Goal: Task Accomplishment & Management: Use online tool/utility

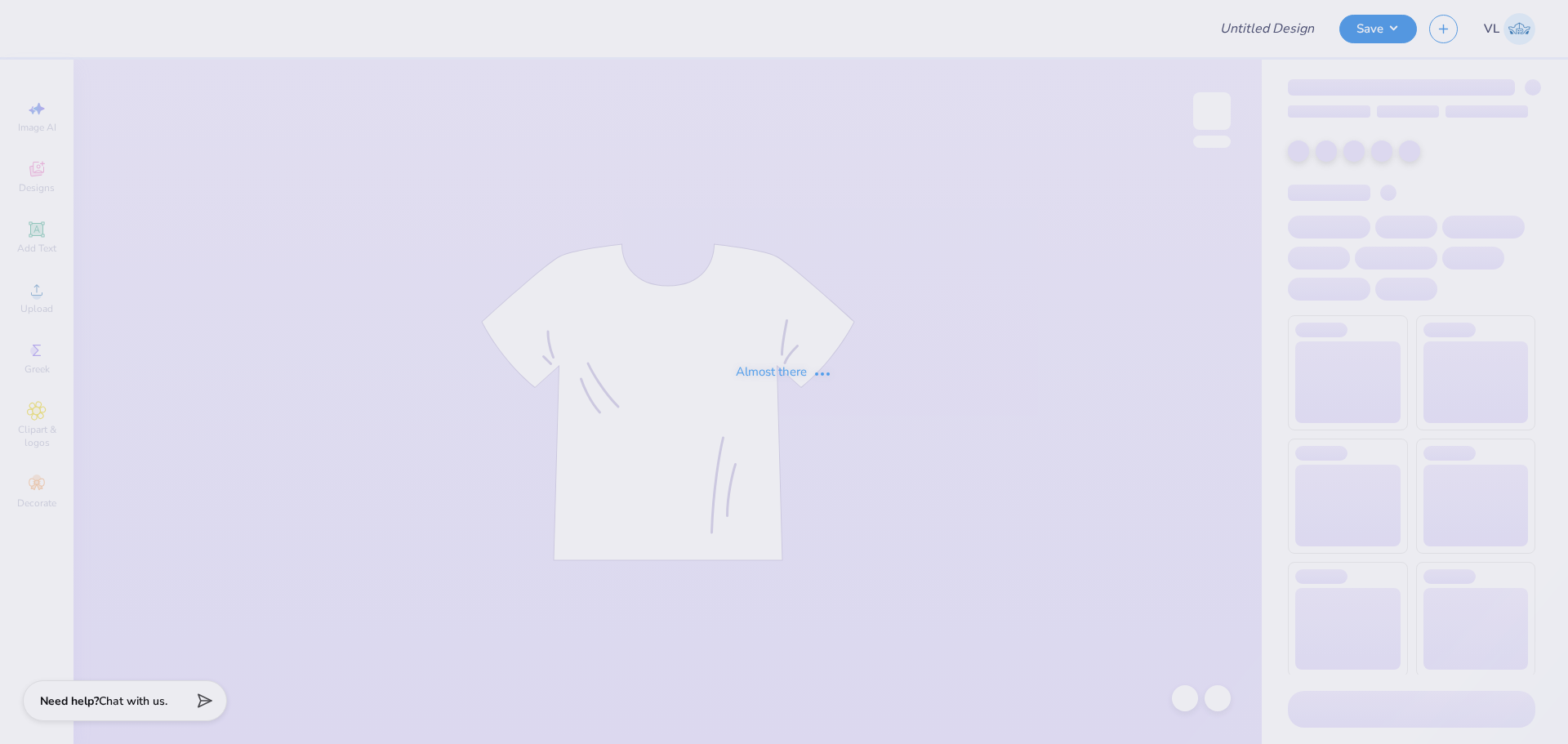
type input "Delt dodgeball idea"
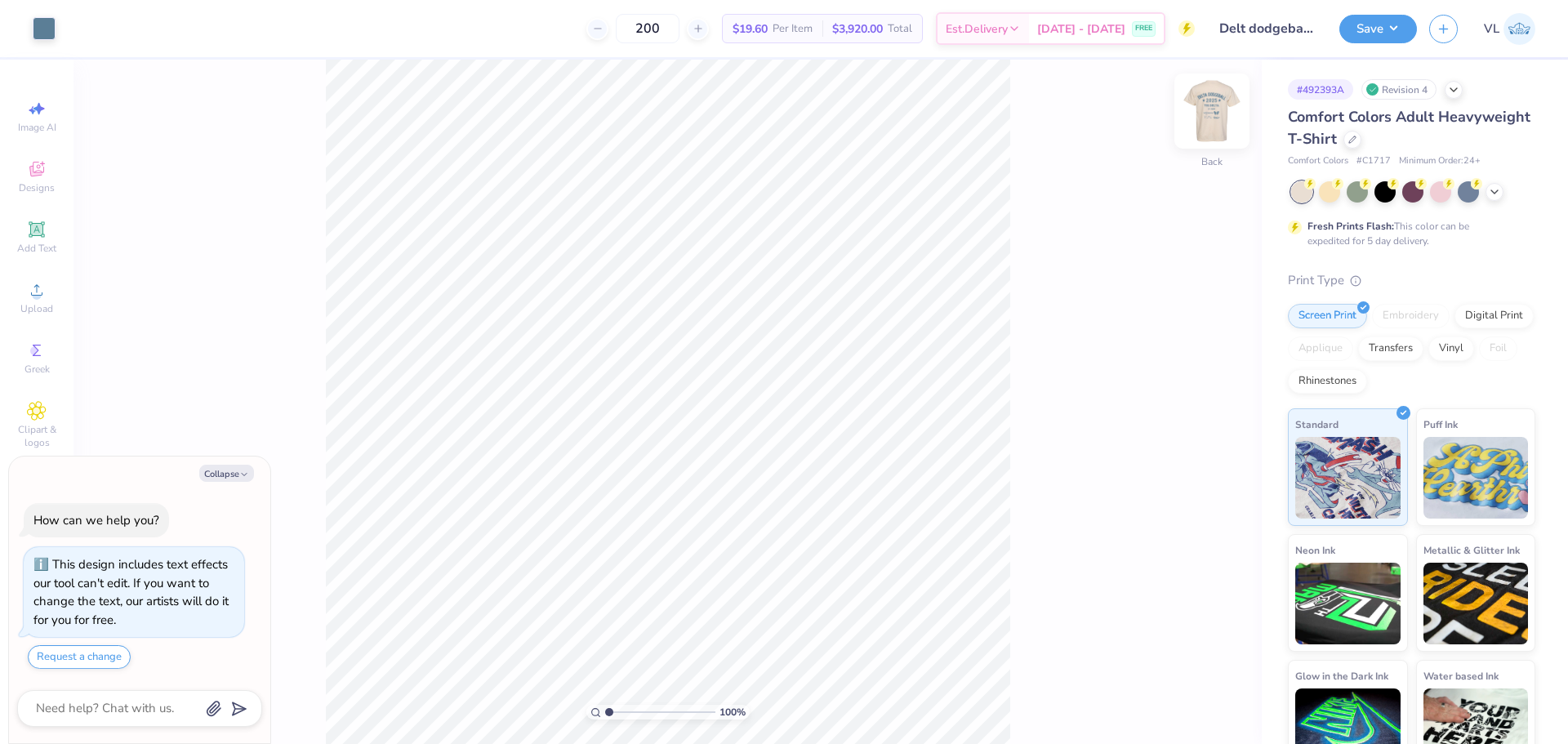
click at [1208, 104] on img at bounding box center [1212, 111] width 65 height 65
type textarea "x"
type input "8.96"
type input "9.68"
type input "8.08"
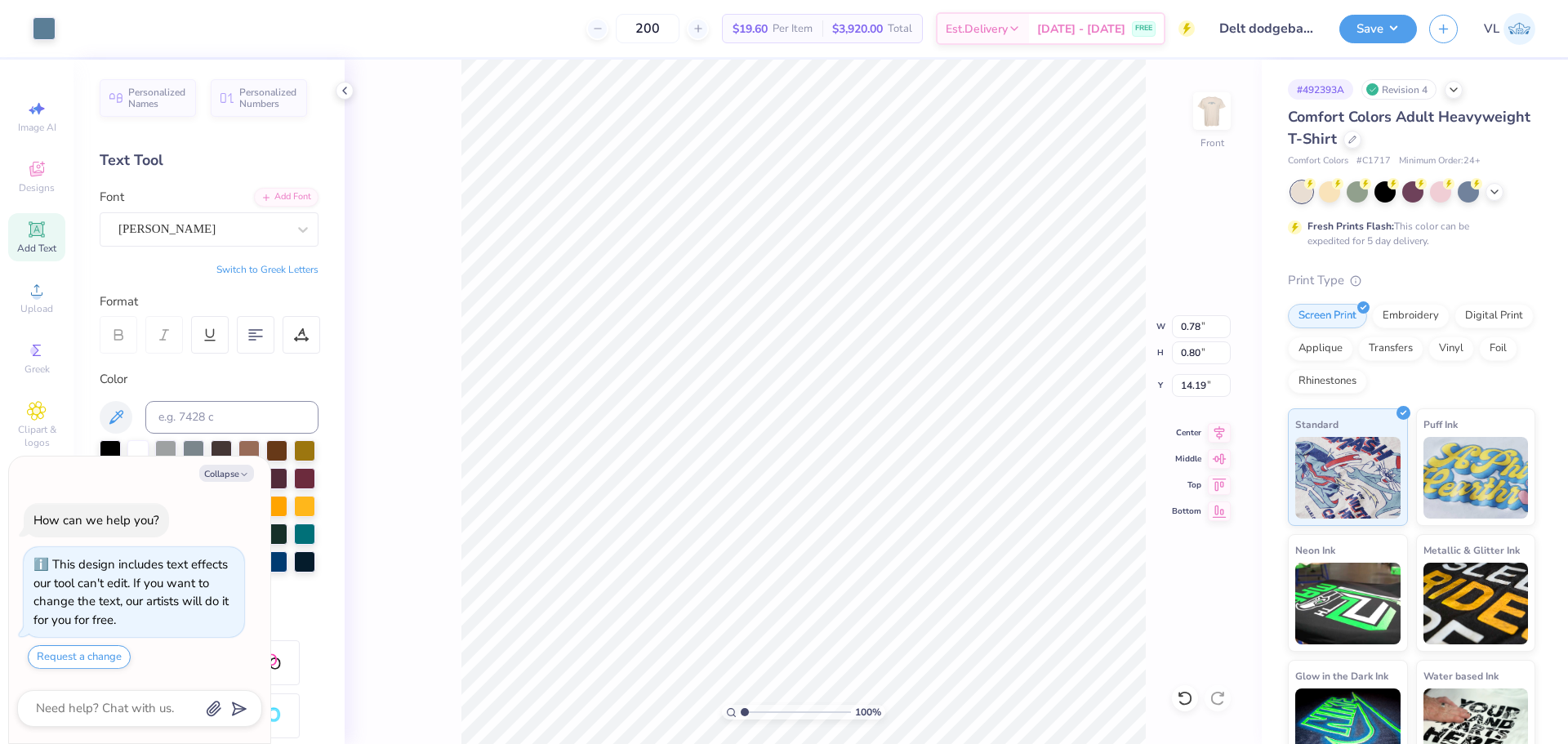
type textarea "x"
drag, startPoint x: 746, startPoint y: 710, endPoint x: 811, endPoint y: 687, distance: 68.9
click at [811, 705] on input "range" at bounding box center [795, 712] width 111 height 14
drag, startPoint x: 807, startPoint y: 714, endPoint x: 853, endPoint y: 702, distance: 47.5
type input "10"
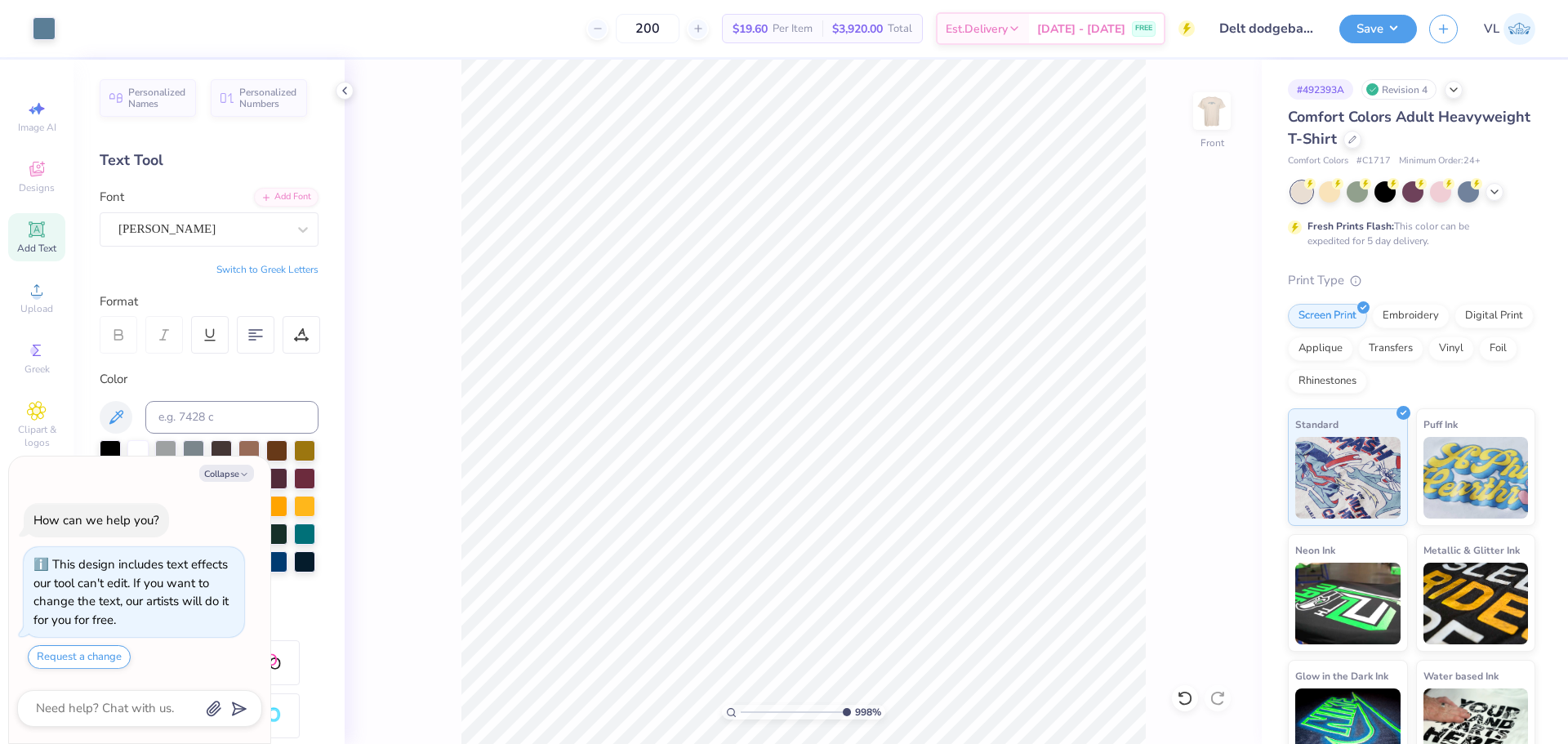
click at [851, 705] on input "range" at bounding box center [795, 712] width 111 height 14
type textarea "x"
click at [751, 716] on div "1000 %" at bounding box center [803, 402] width 685 height 685
drag, startPoint x: 830, startPoint y: 710, endPoint x: 763, endPoint y: 703, distance: 67.4
type input "2.75"
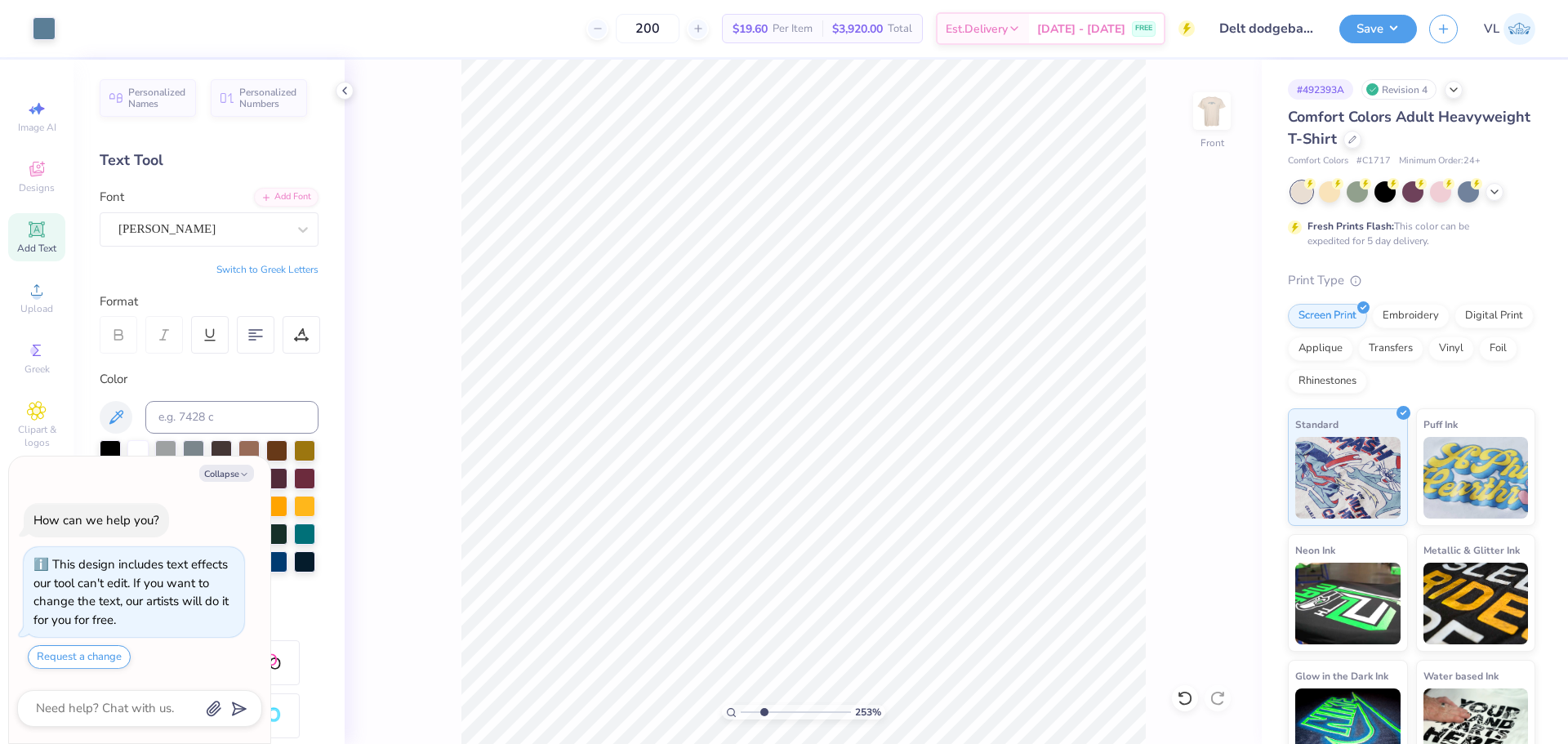
click at [763, 705] on input "range" at bounding box center [795, 712] width 111 height 14
click at [823, 575] on li "Group" at bounding box center [837, 565] width 128 height 32
click at [871, 475] on li "Download vector" at bounding box center [866, 470] width 128 height 32
click at [820, 561] on li "Group" at bounding box center [811, 565] width 128 height 32
click at [935, 474] on li "Download vector" at bounding box center [919, 470] width 128 height 32
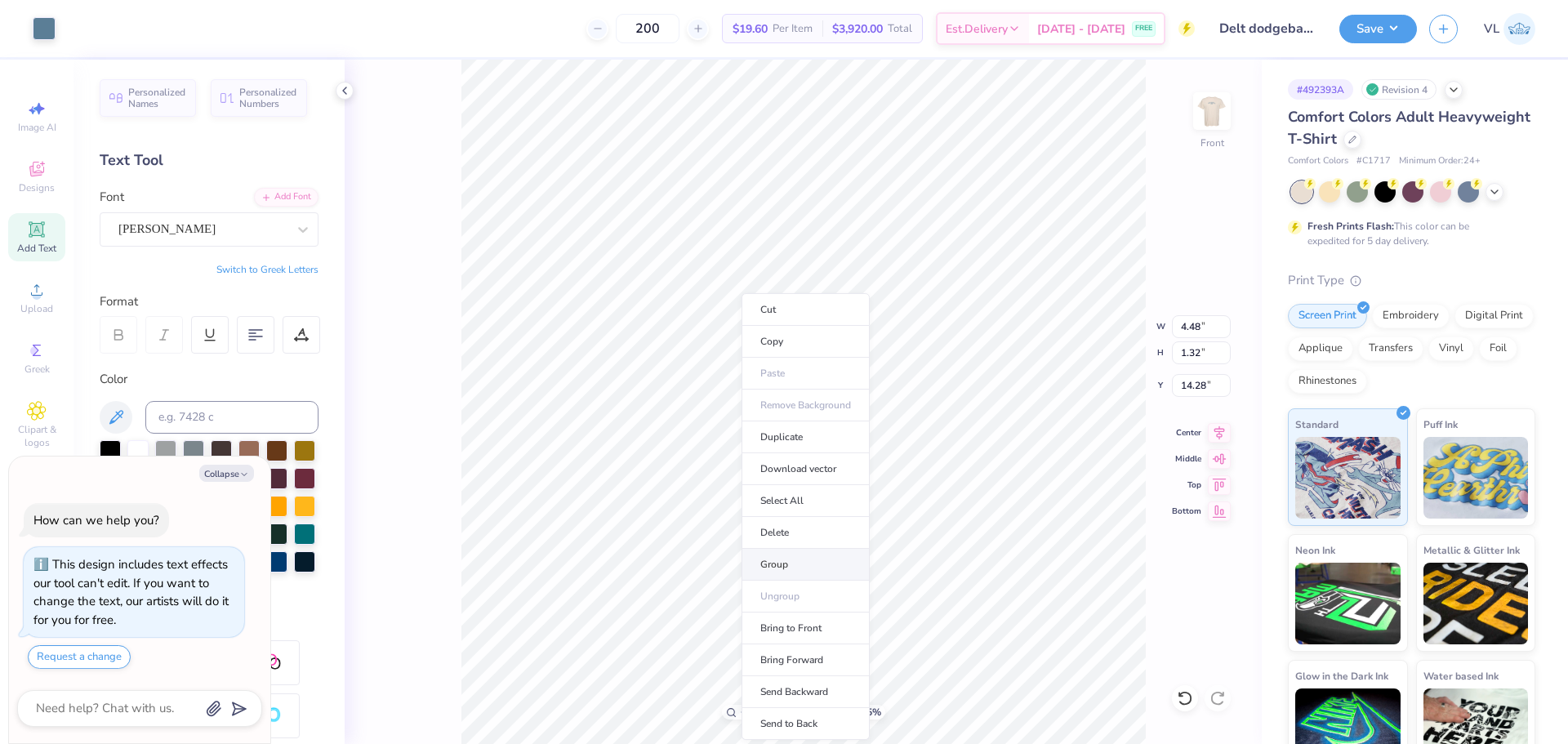
click at [811, 569] on li "Group" at bounding box center [806, 565] width 128 height 32
click at [826, 466] on li "Download vector" at bounding box center [810, 470] width 128 height 32
click at [1062, 559] on li "Group" at bounding box center [1077, 565] width 128 height 32
click at [1126, 473] on li "Download vector" at bounding box center [1104, 470] width 128 height 32
type textarea "x"
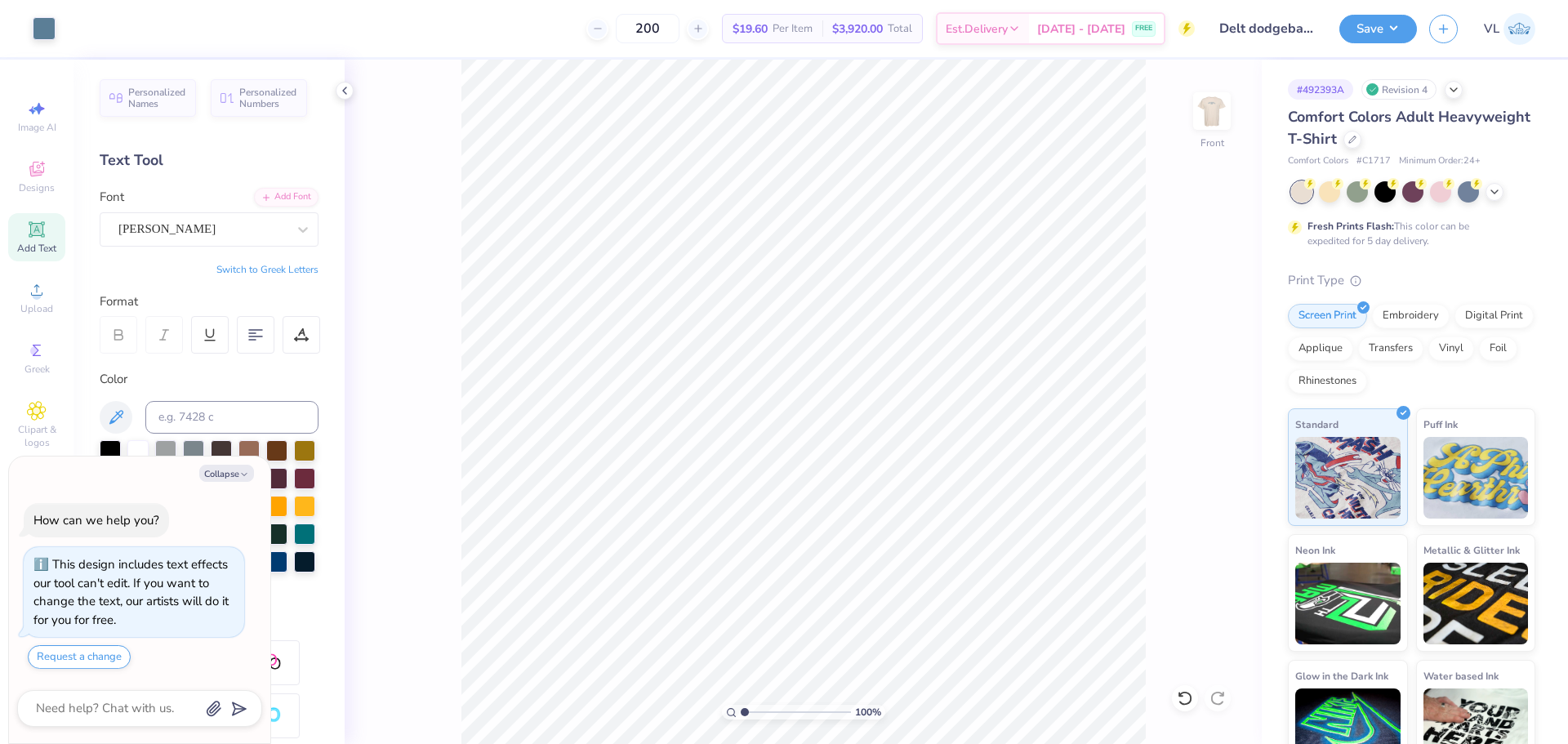
drag, startPoint x: 746, startPoint y: 719, endPoint x: 724, endPoint y: 715, distance: 22.4
type input "1"
click at [741, 718] on input "range" at bounding box center [795, 712] width 111 height 14
click at [534, 41] on div "Art colors 200 $19.60 Per Item $3,920.00 Total Est. Delivery [DATE] - [DATE] FR…" at bounding box center [784, 372] width 1568 height 744
click at [40, 291] on icon at bounding box center [36, 290] width 19 height 19
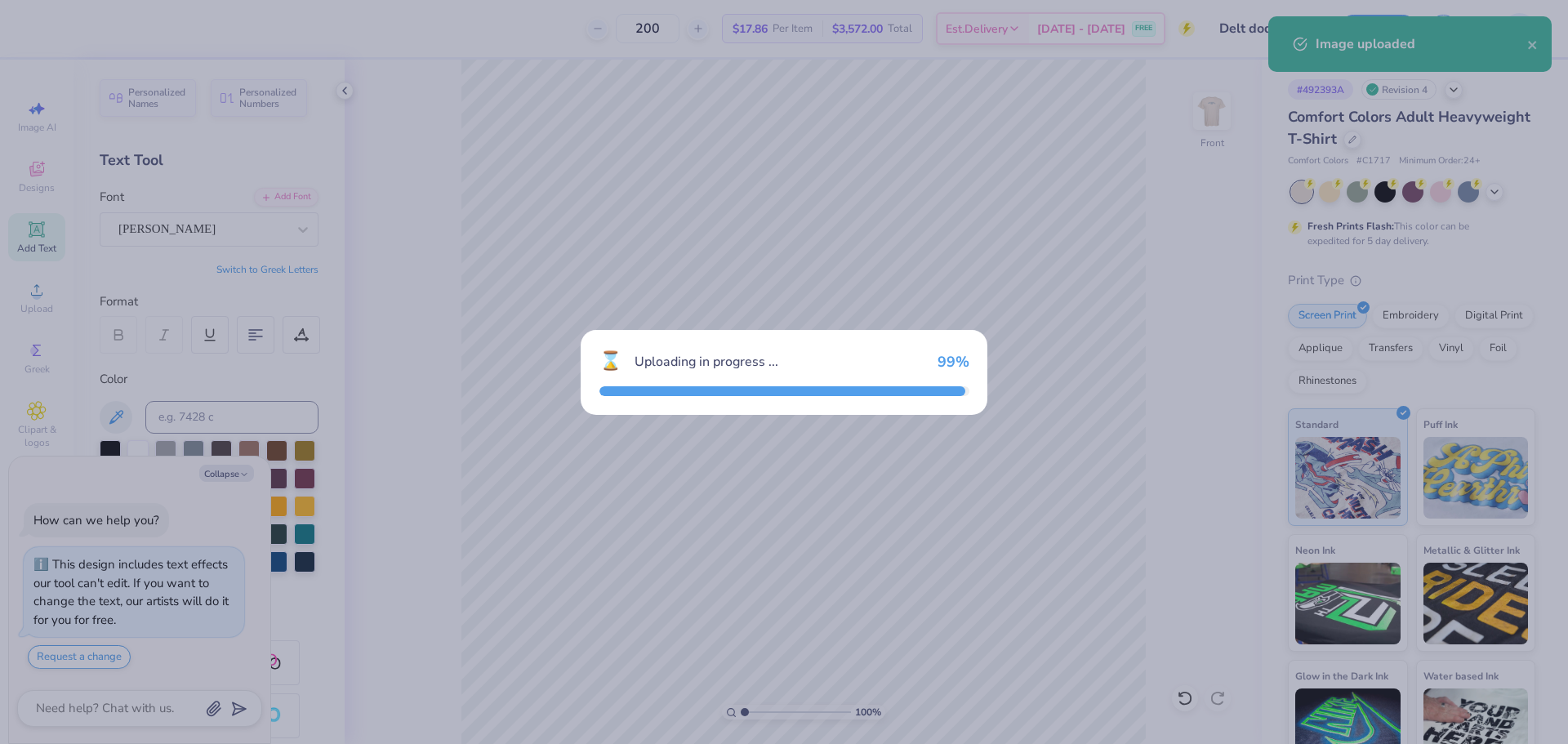
type textarea "x"
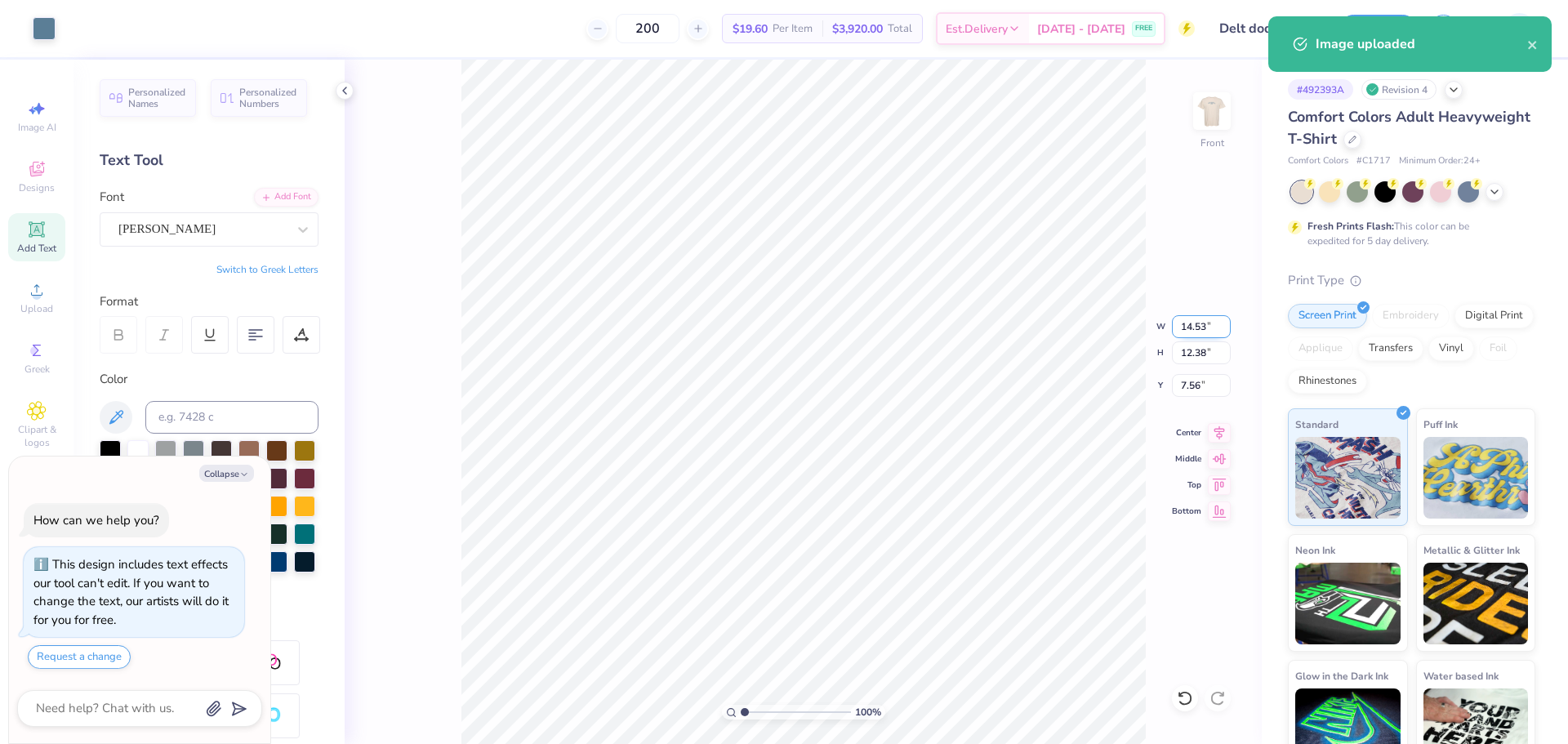
click at [1193, 329] on input "14.53" at bounding box center [1202, 326] width 59 height 23
type input "12.5"
type textarea "x"
type input "12.50"
type input "10.65"
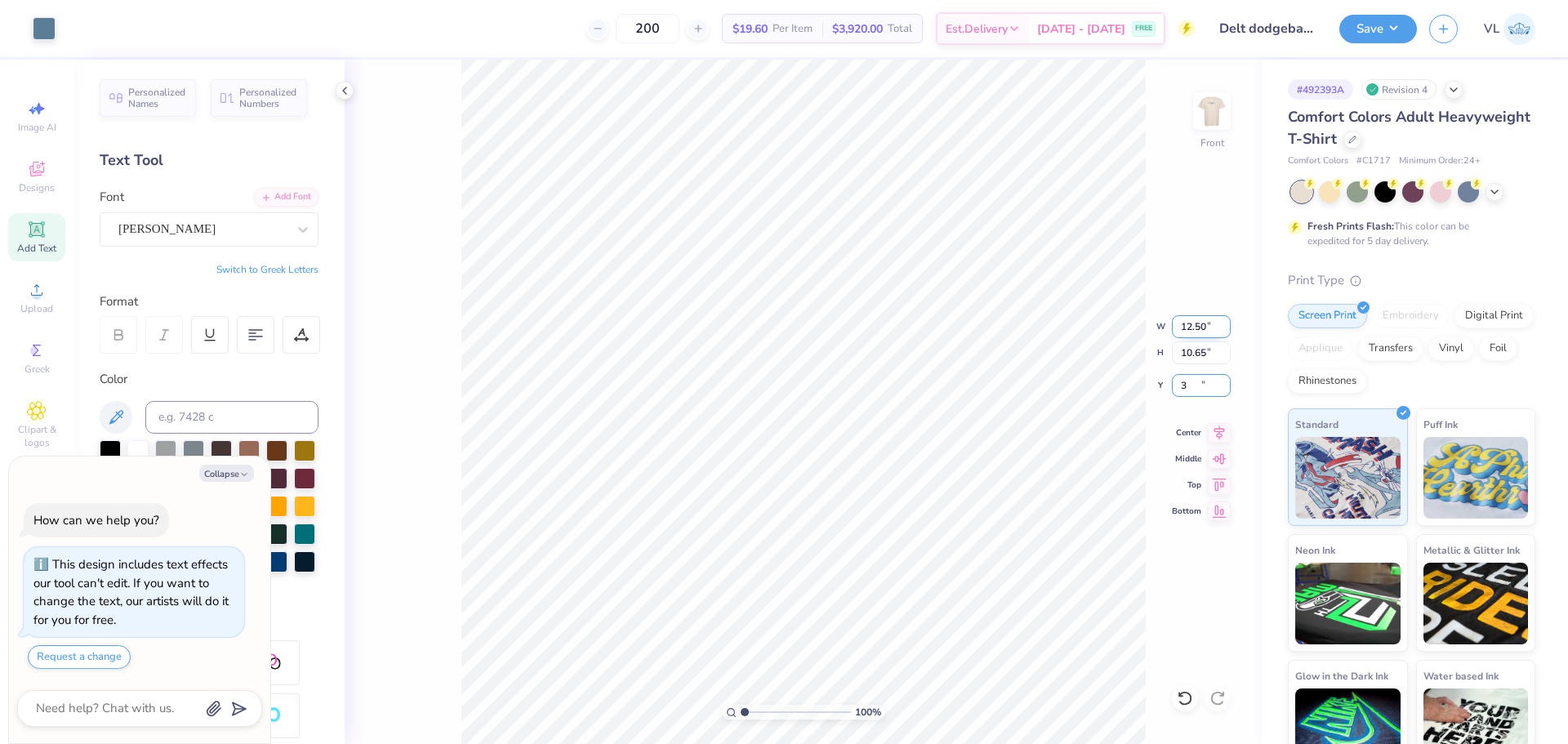
type input "3"
type textarea "x"
type input "3.00"
click at [759, 553] on li "Group" at bounding box center [778, 565] width 128 height 32
type textarea "x"
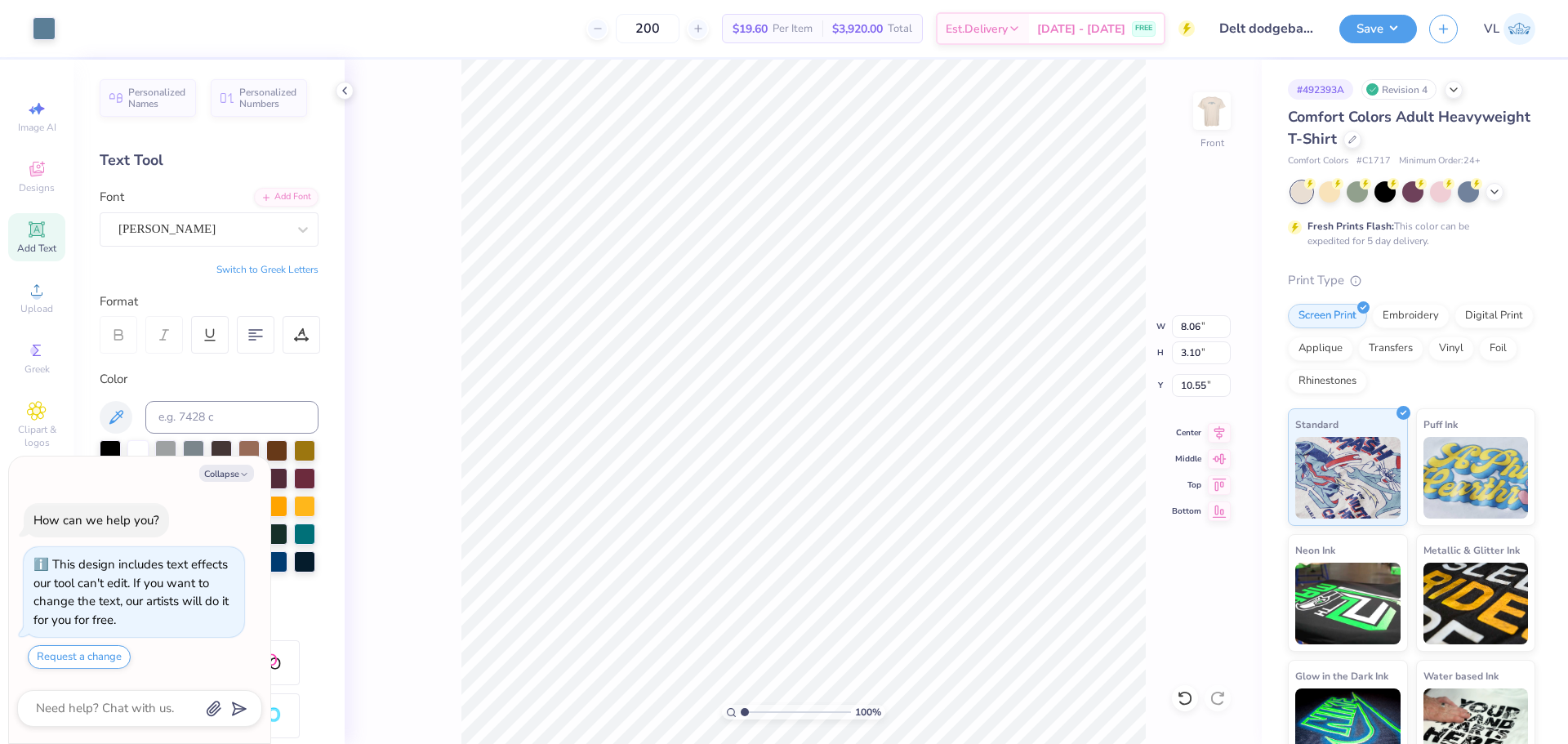
type input "3.84"
type input "1.77"
type input "8.13"
click at [871, 561] on li "Group" at bounding box center [868, 565] width 128 height 32
type textarea "x"
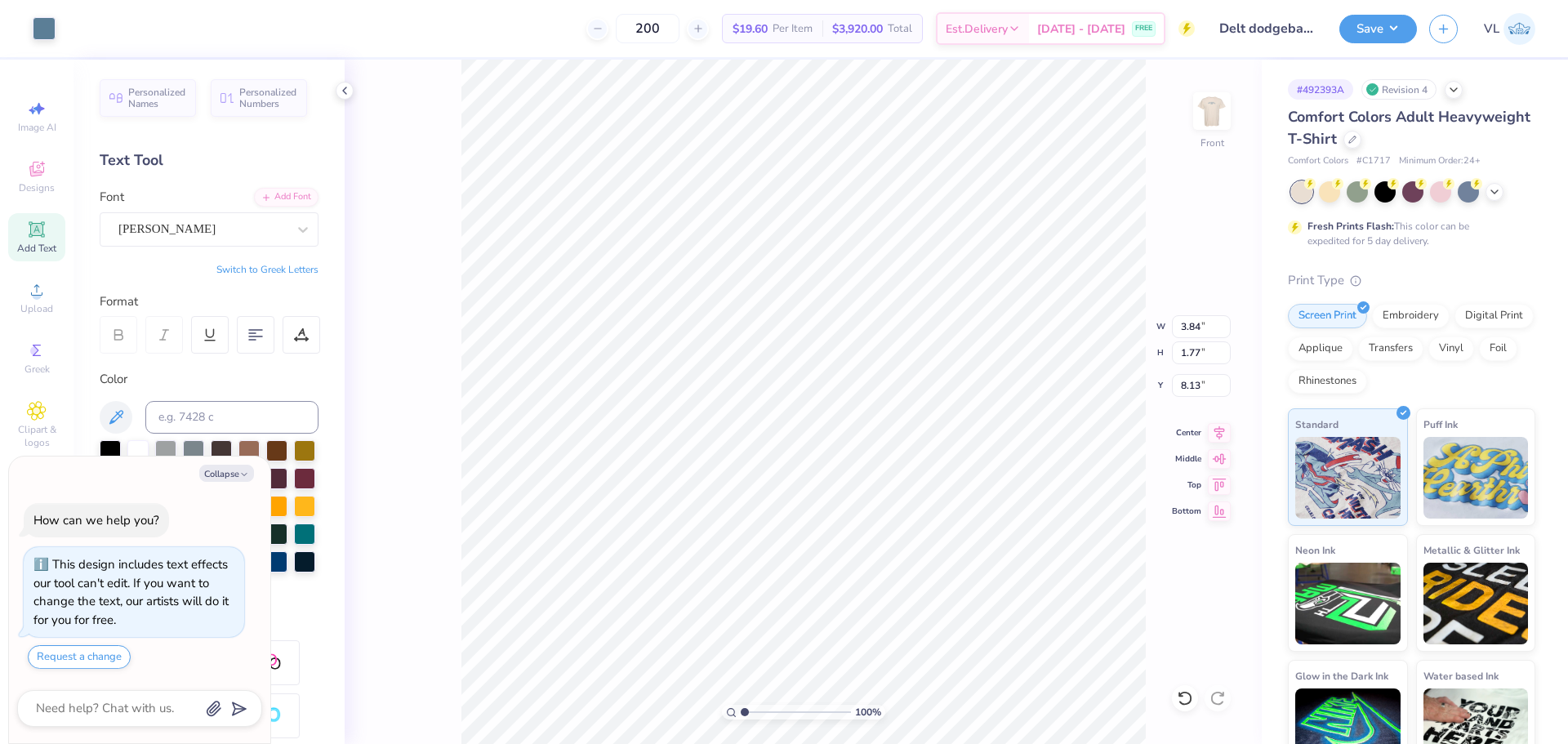
type input "12.50"
type input "4.29"
type input "3.00"
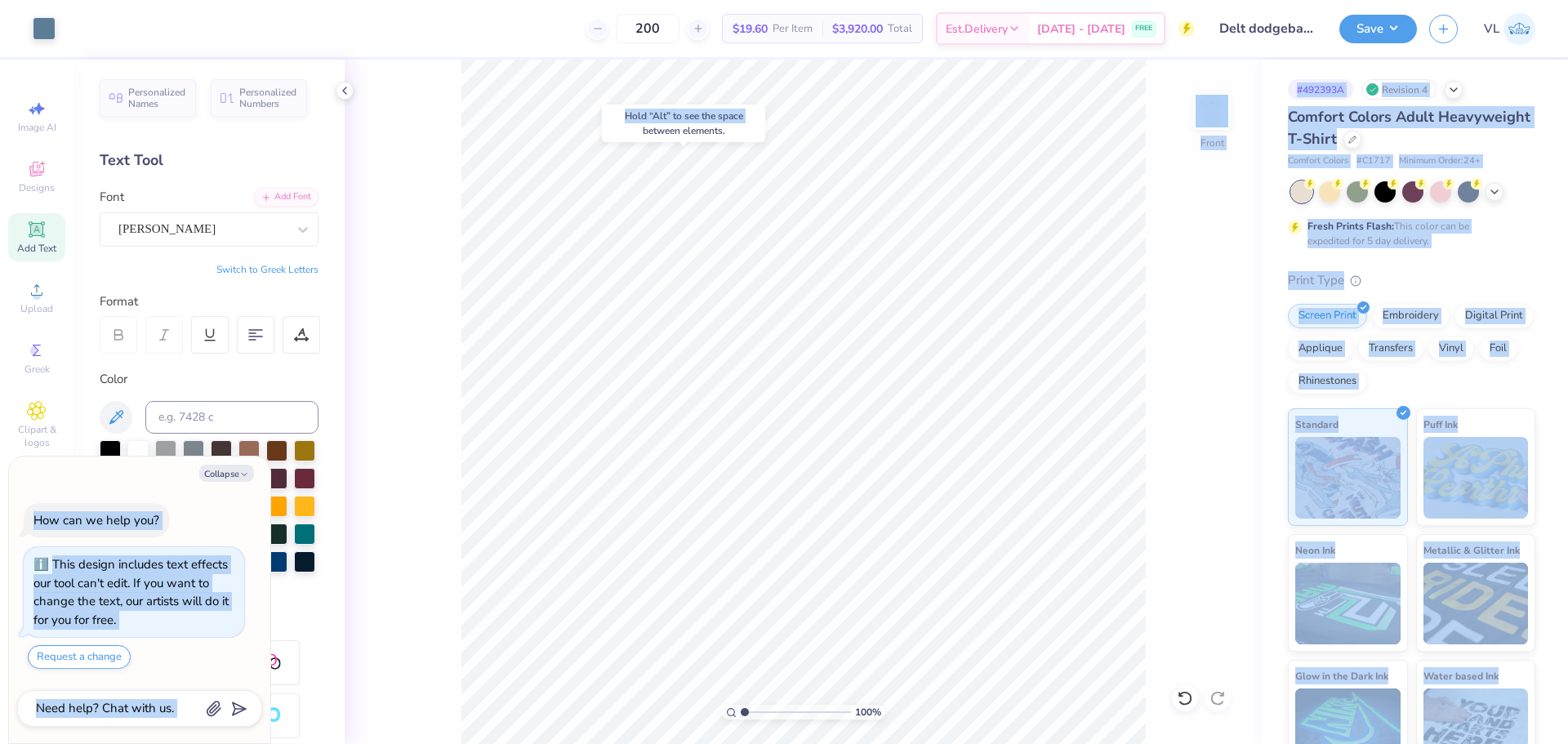
click at [944, 247] on body "Art colors 200 $19.60 Per Item $3,920.00 Total Est. Delivery [DATE] - [DATE] FR…" at bounding box center [784, 372] width 1568 height 744
type textarea "x"
type input "1.71"
type textarea "x"
type input "4.21"
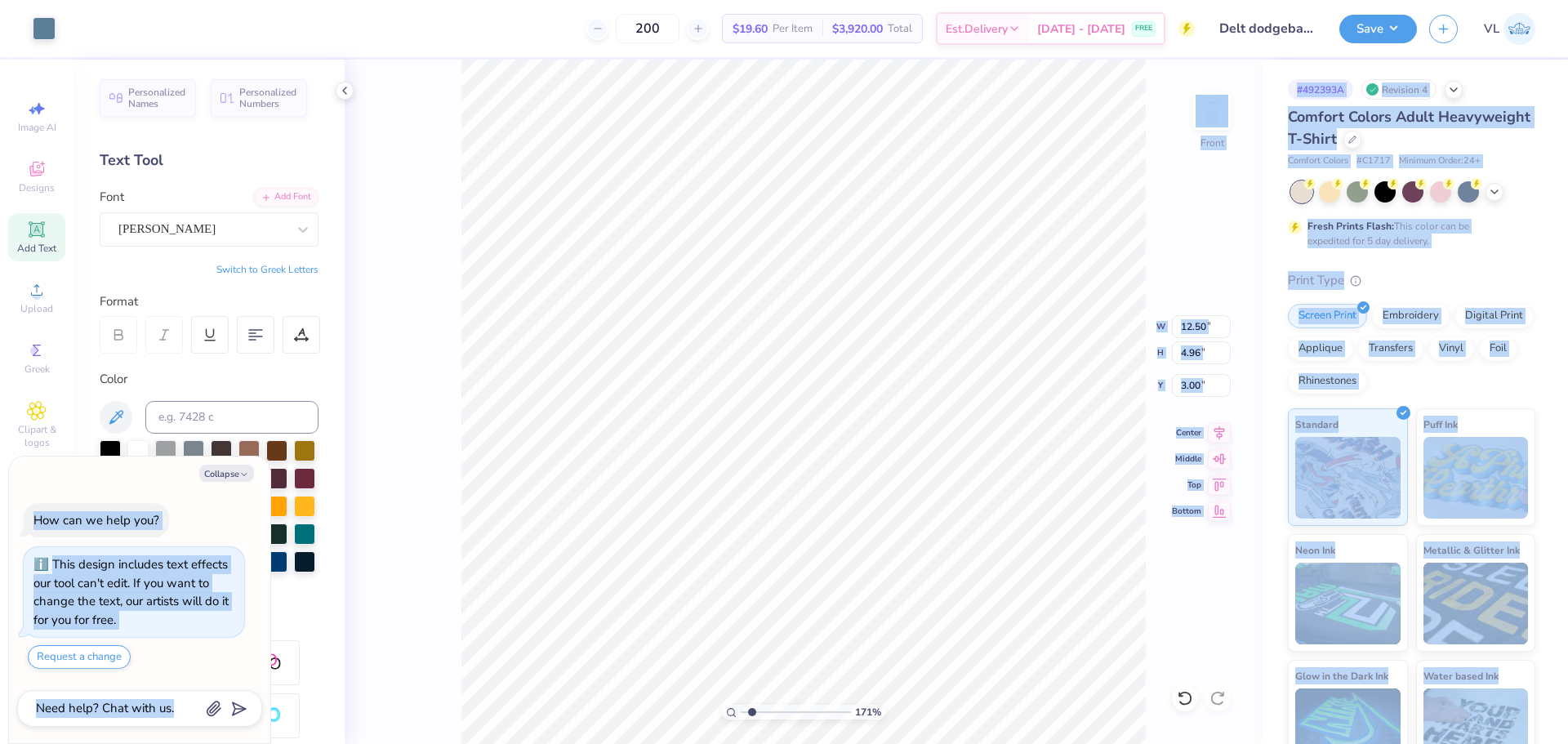
type input "12.52"
type textarea "x"
type input "3.00"
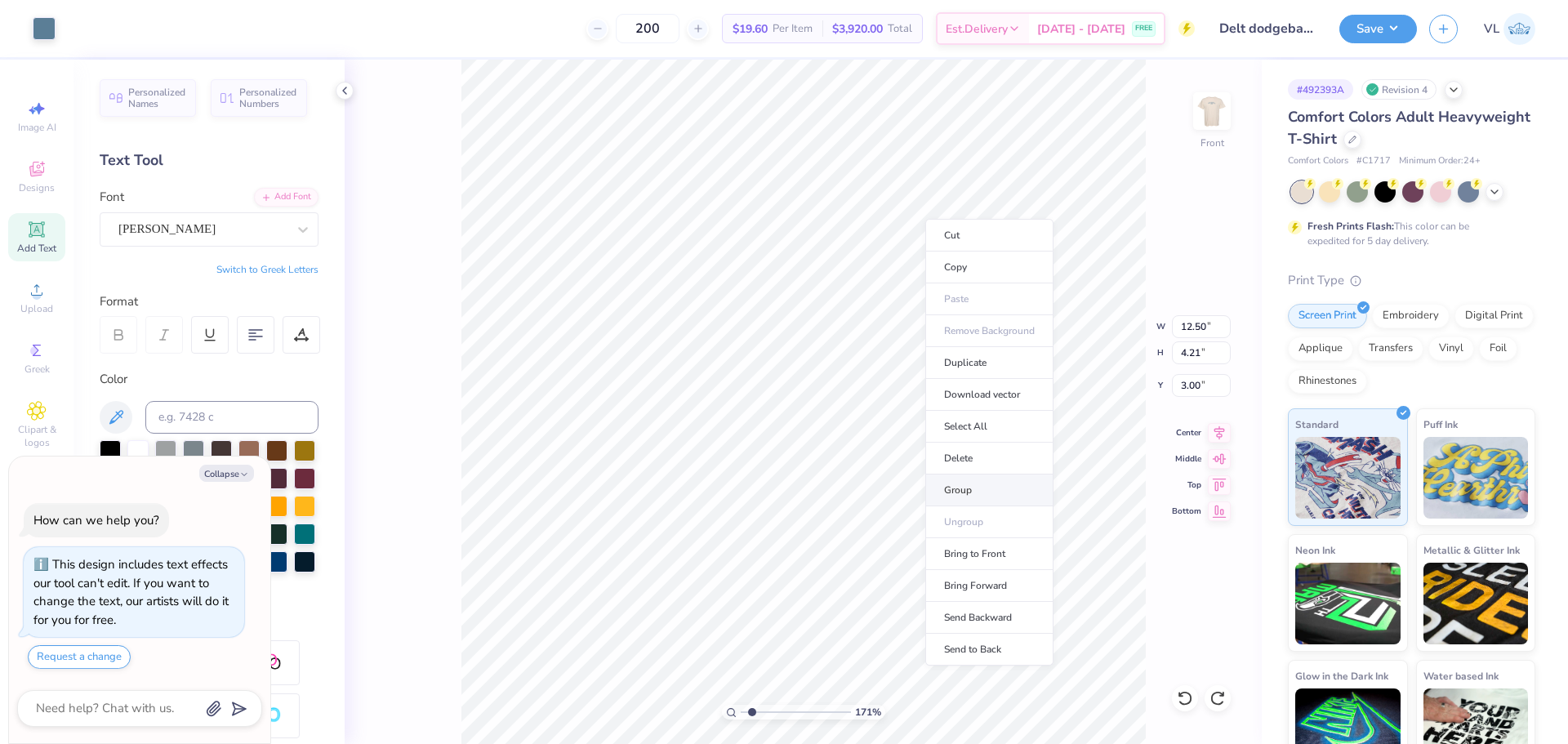
click at [976, 492] on li "Group" at bounding box center [990, 491] width 128 height 32
type textarea "x"
type input "4.96"
click at [915, 570] on li "Group" at bounding box center [925, 565] width 128 height 32
type textarea "x"
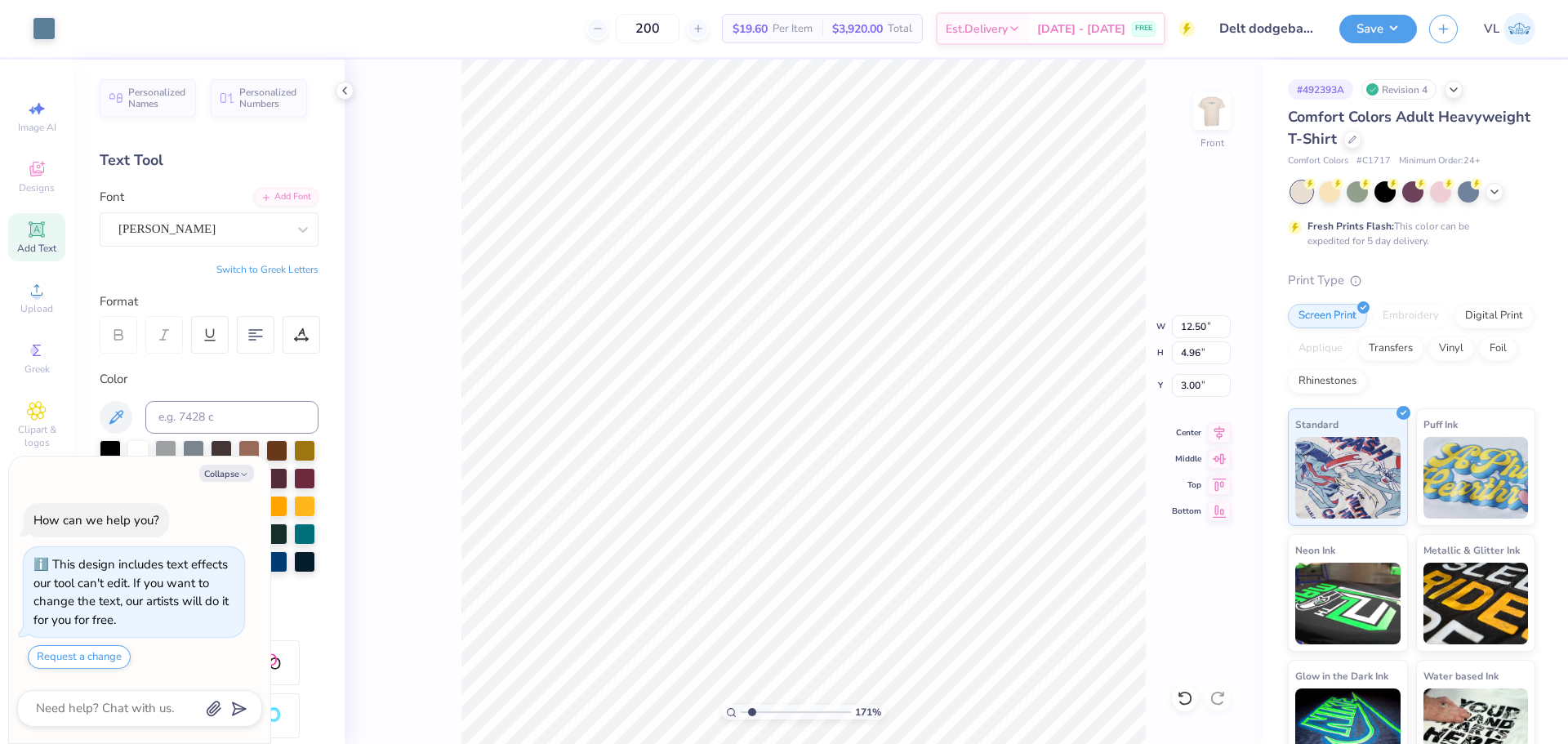
type input "3.84"
type input "1.77"
type input "8.13"
click at [1218, 431] on icon at bounding box center [1219, 430] width 23 height 19
type textarea "x"
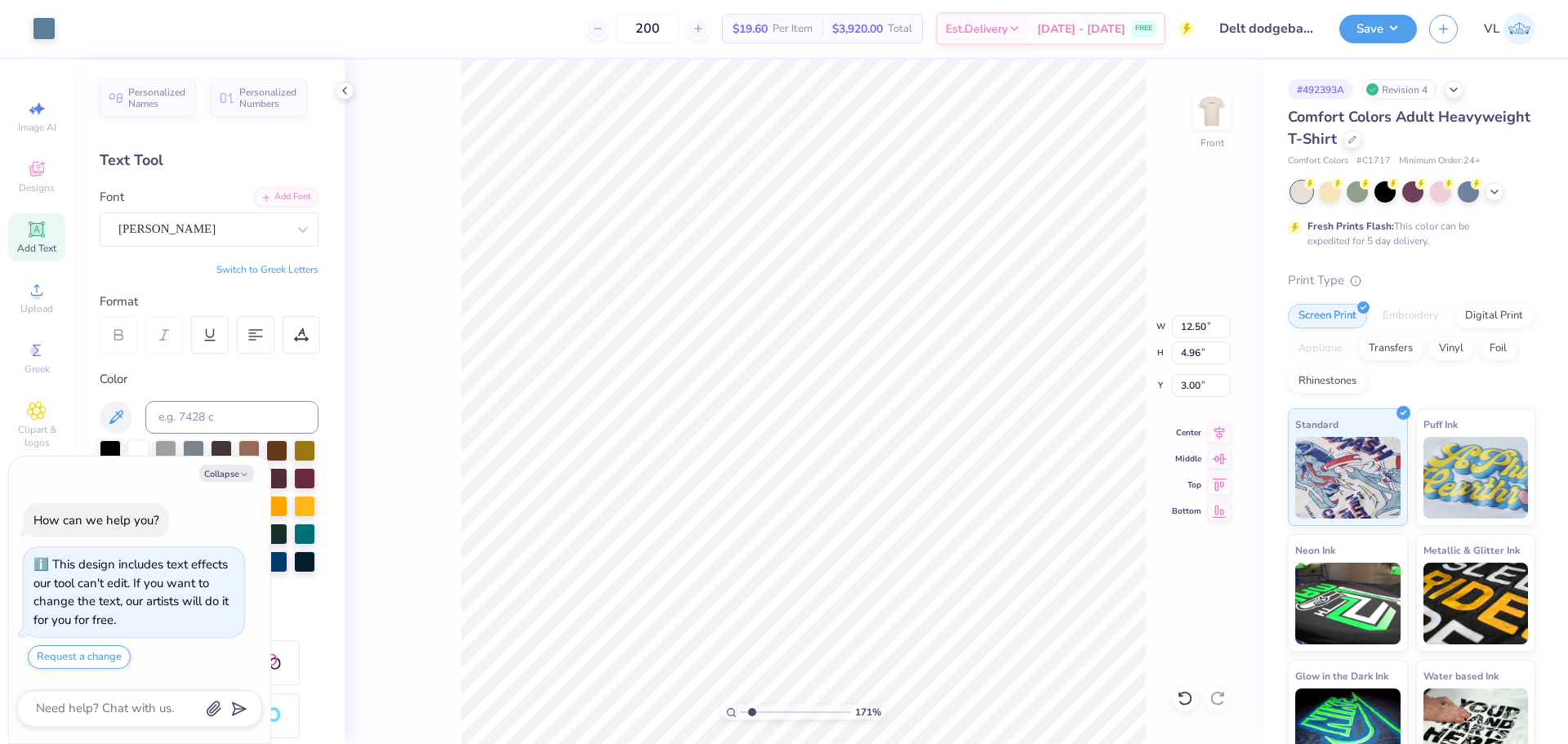
type input "6.65"
type input "2.99"
type input "4.97"
click at [1219, 426] on icon at bounding box center [1219, 430] width 11 height 14
click at [1222, 430] on icon at bounding box center [1219, 430] width 23 height 19
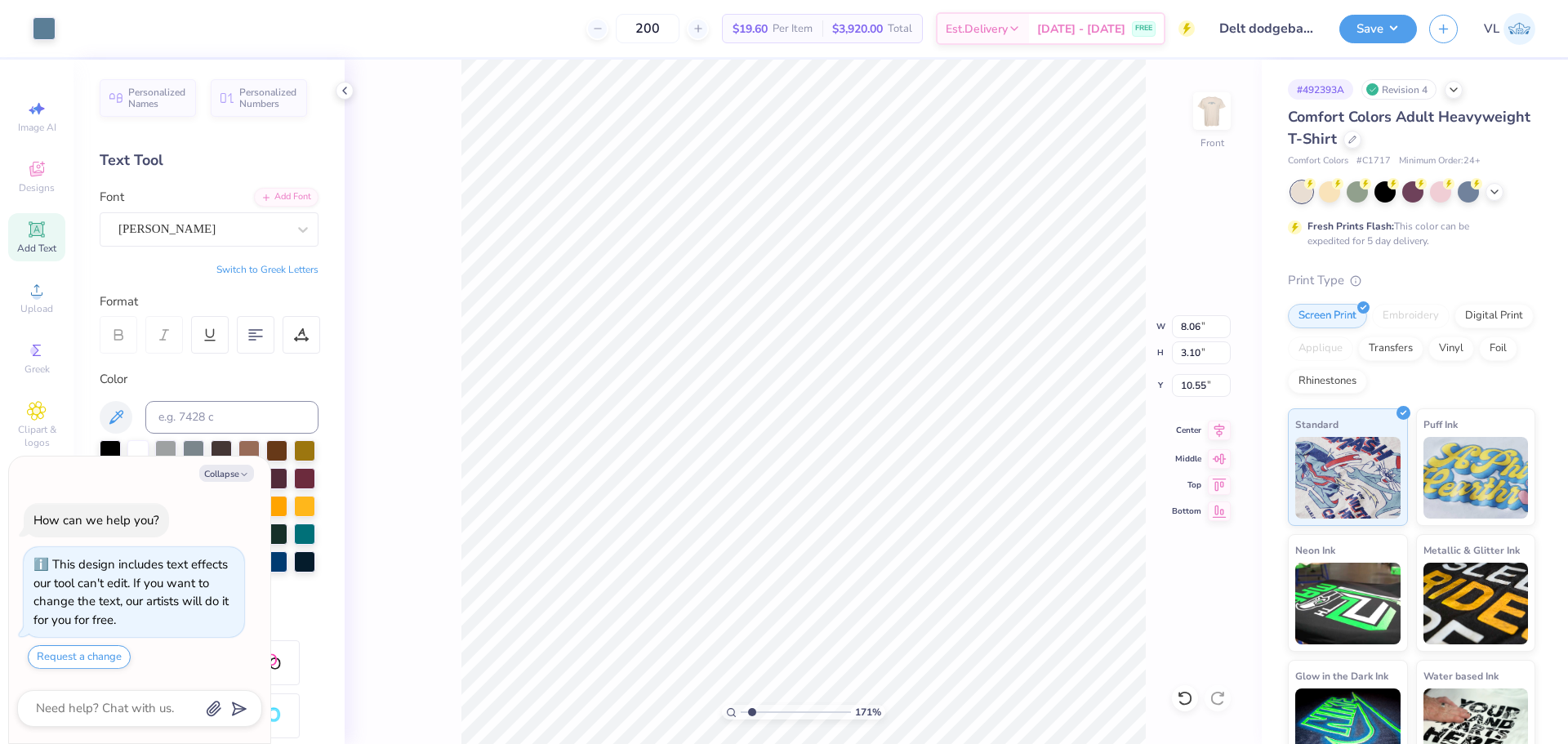
click at [1223, 437] on icon at bounding box center [1219, 430] width 23 height 19
type textarea "x"
drag, startPoint x: 751, startPoint y: 712, endPoint x: 719, endPoint y: 703, distance: 33.2
type input "1"
click at [741, 705] on input "range" at bounding box center [795, 712] width 111 height 14
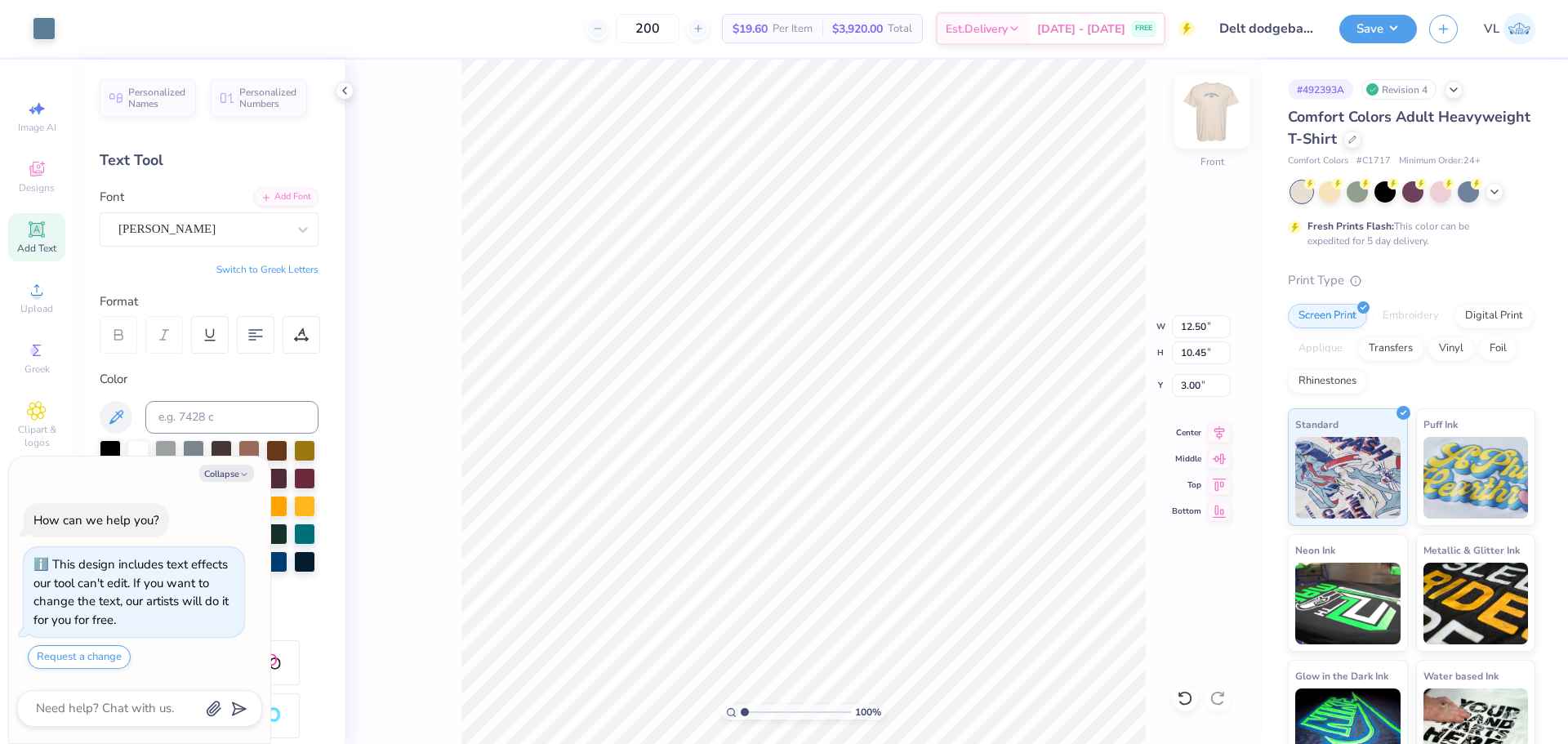
click at [1216, 111] on img at bounding box center [1212, 111] width 65 height 65
click at [1201, 117] on img at bounding box center [1212, 111] width 65 height 65
click at [1369, 20] on button "Save" at bounding box center [1378, 27] width 78 height 29
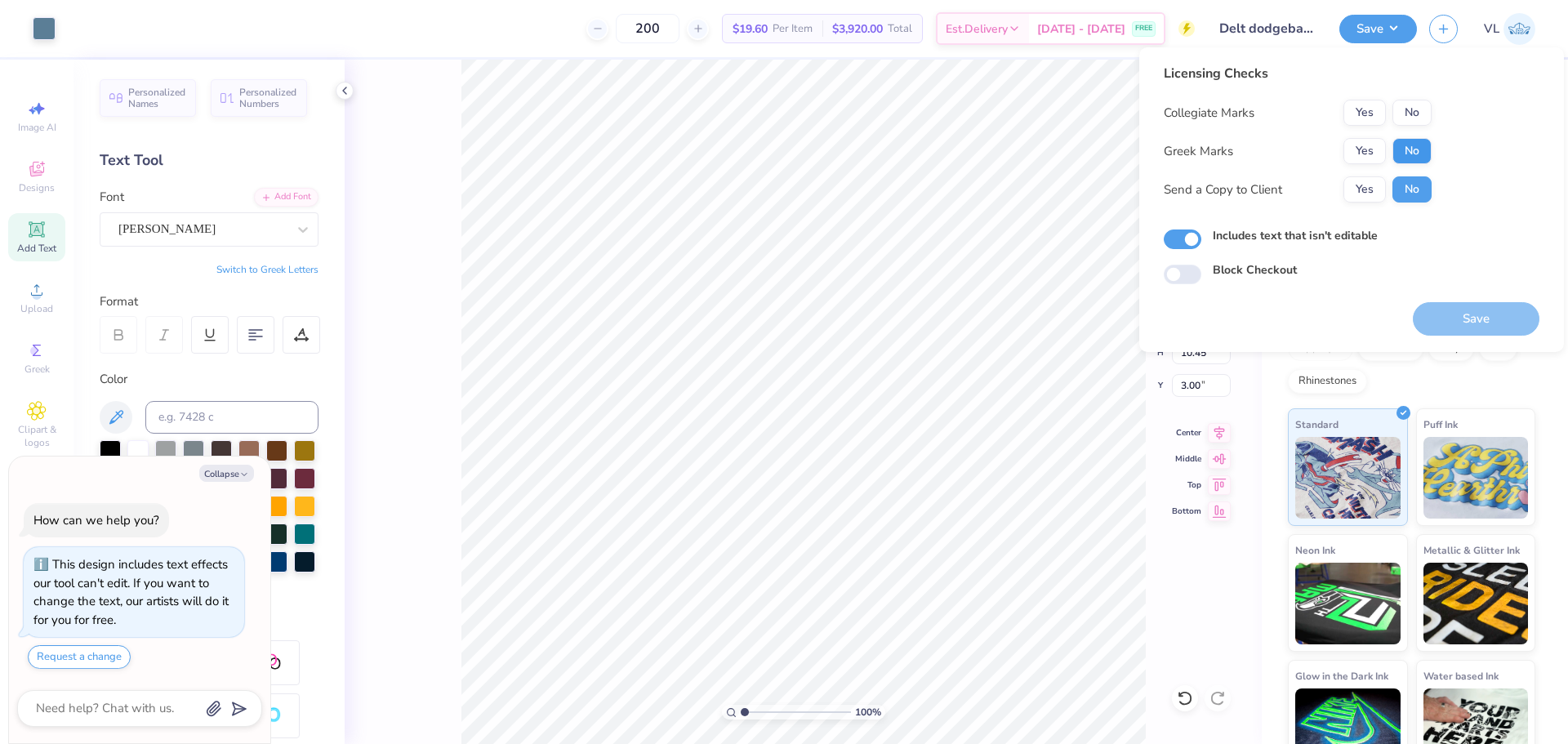
click at [1430, 143] on div "Licensing Checks Collegiate Marks Yes No Greek Marks Yes No Send a Copy to Clie…" at bounding box center [1351, 173] width 376 height 220
click at [1378, 146] on button "Yes" at bounding box center [1365, 150] width 42 height 26
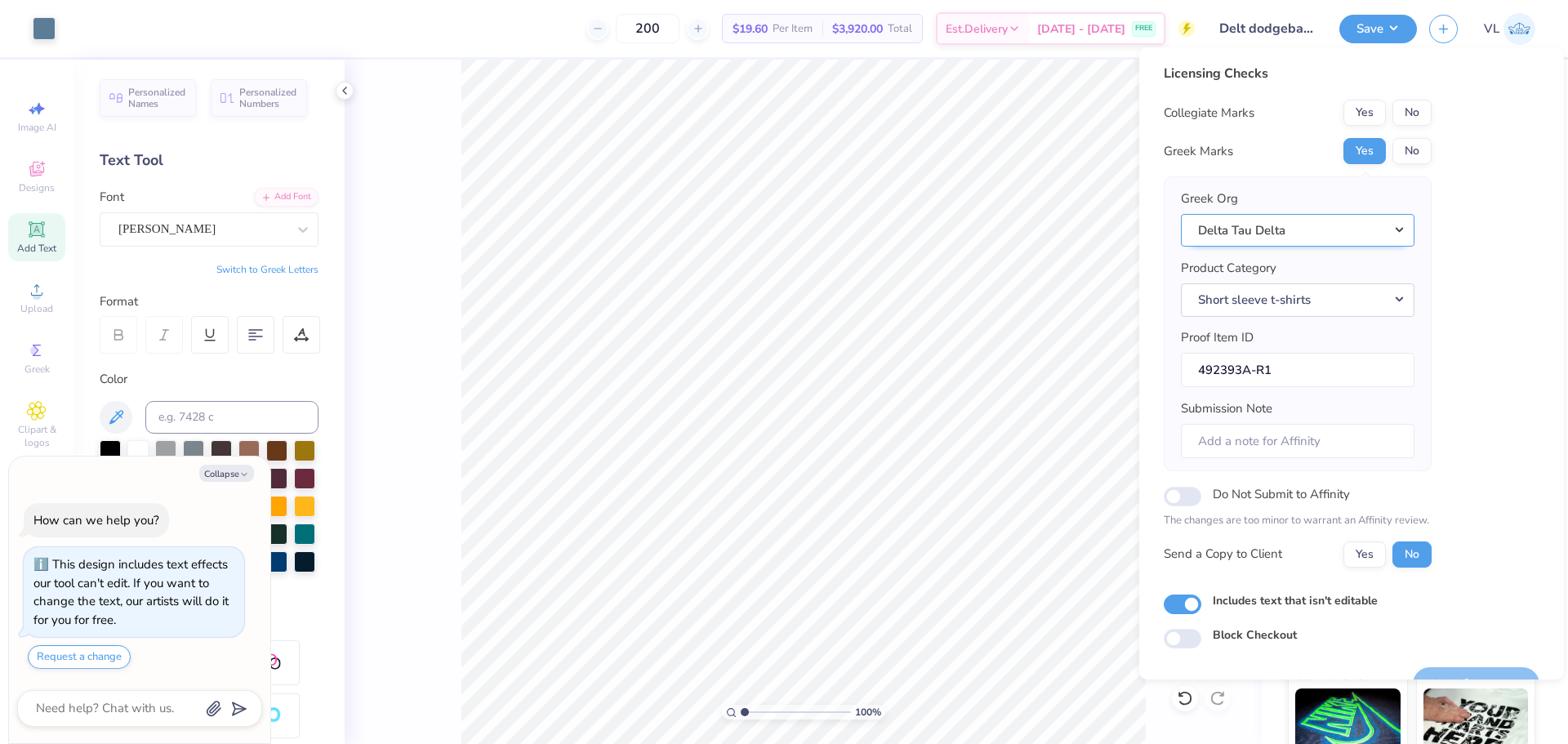
click at [1251, 231] on button "Delta Tau Delta" at bounding box center [1298, 231] width 234 height 34
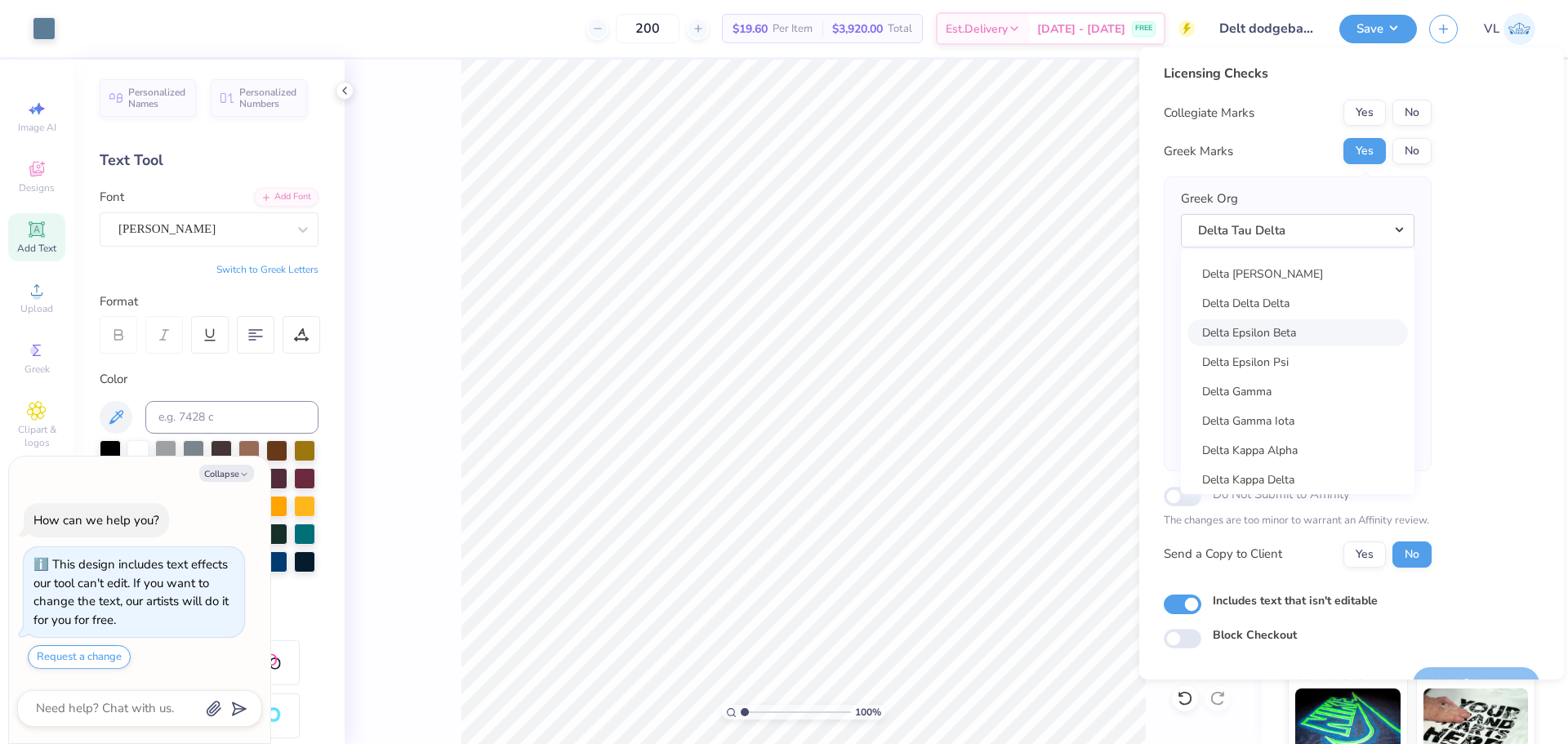
scroll to position [3589, 0]
click at [1287, 376] on link "Delta Delta Delta" at bounding box center [1297, 385] width 220 height 27
click at [1409, 117] on button "No" at bounding box center [1412, 112] width 39 height 26
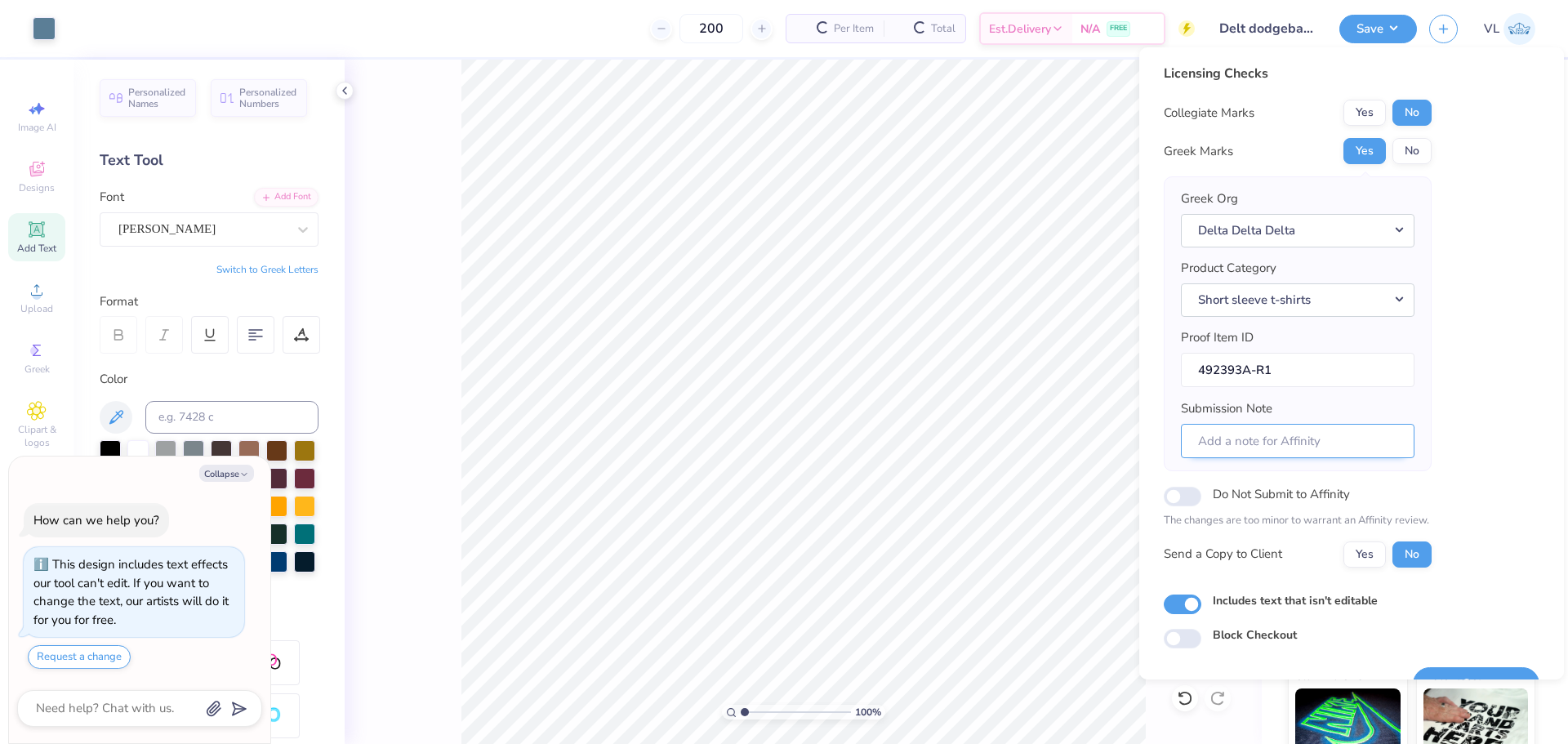
scroll to position [37, 0]
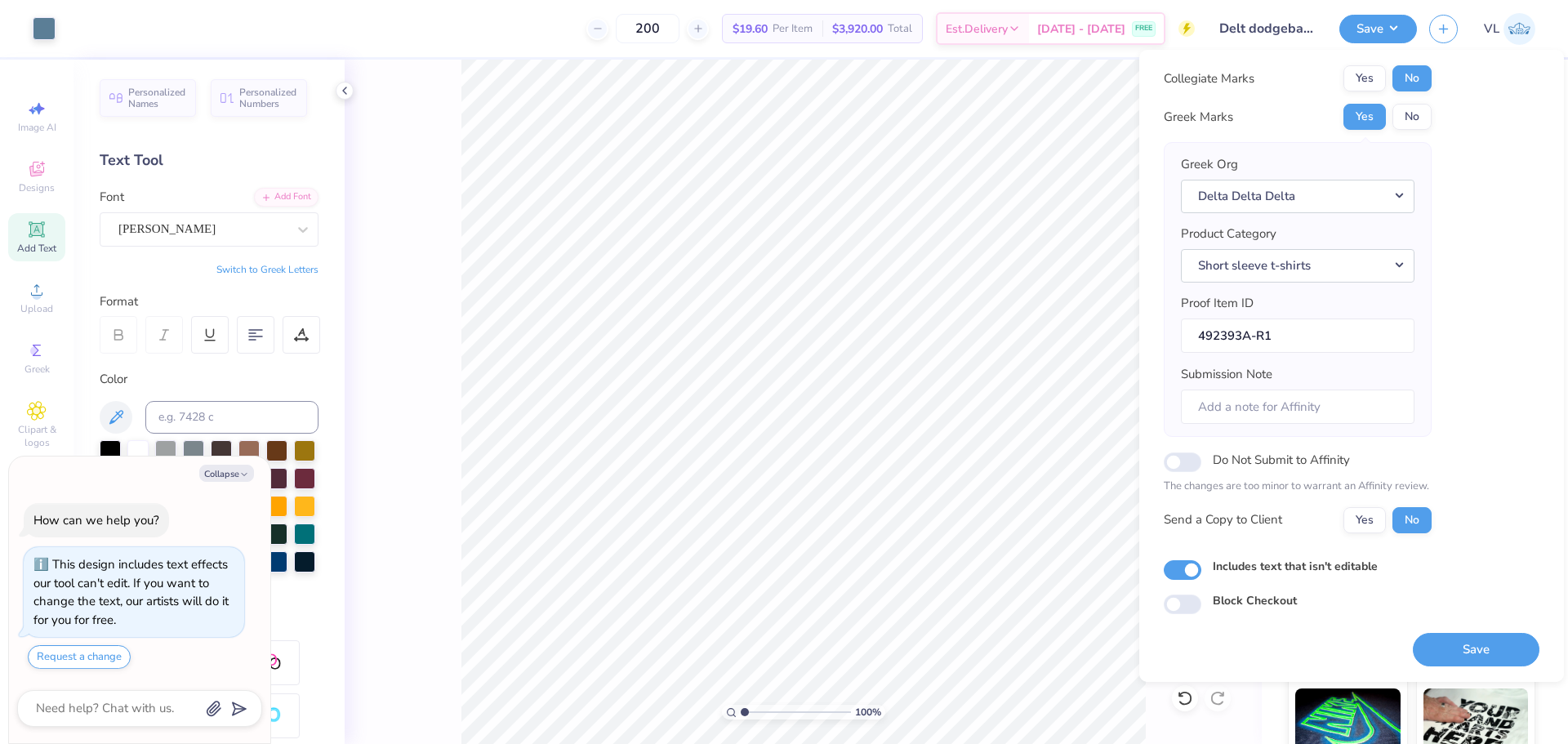
click at [1450, 651] on button "Save" at bounding box center [1476, 650] width 127 height 34
type textarea "x"
